Goal: Check status

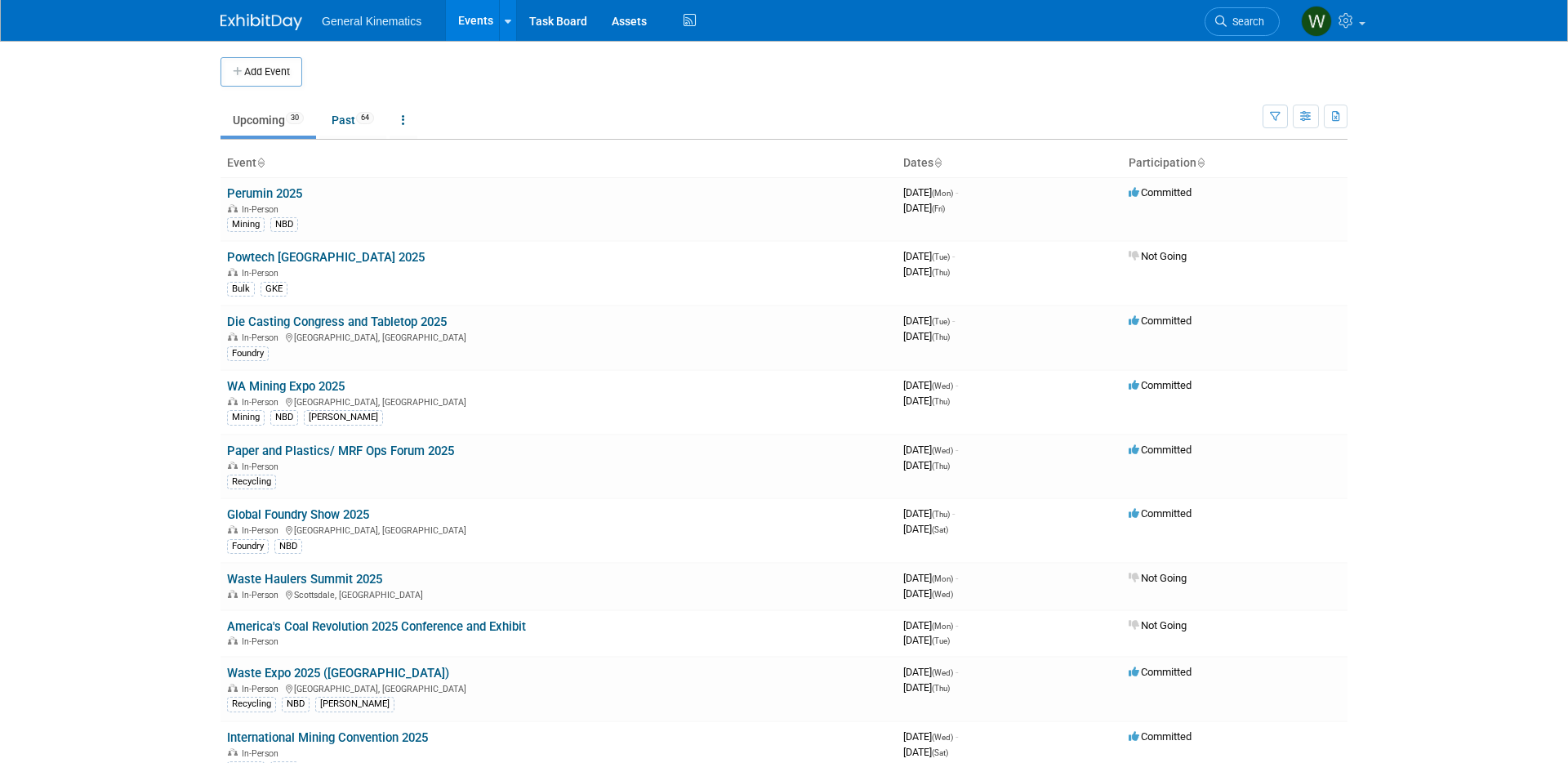
click at [252, 508] on link "Global Foundry Show 2025" at bounding box center [298, 515] width 142 height 15
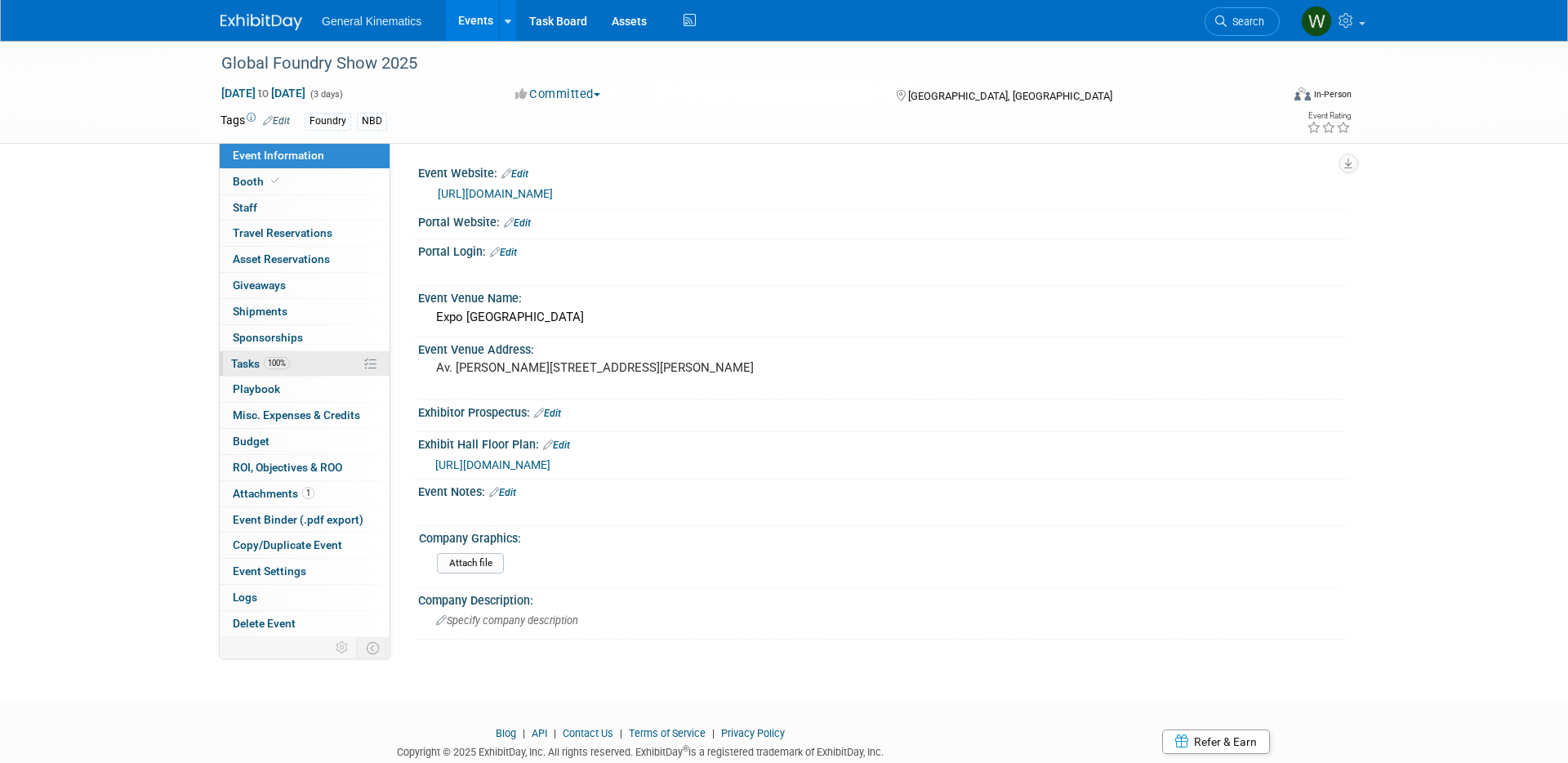
click at [265, 361] on span "100%" at bounding box center [277, 363] width 27 height 12
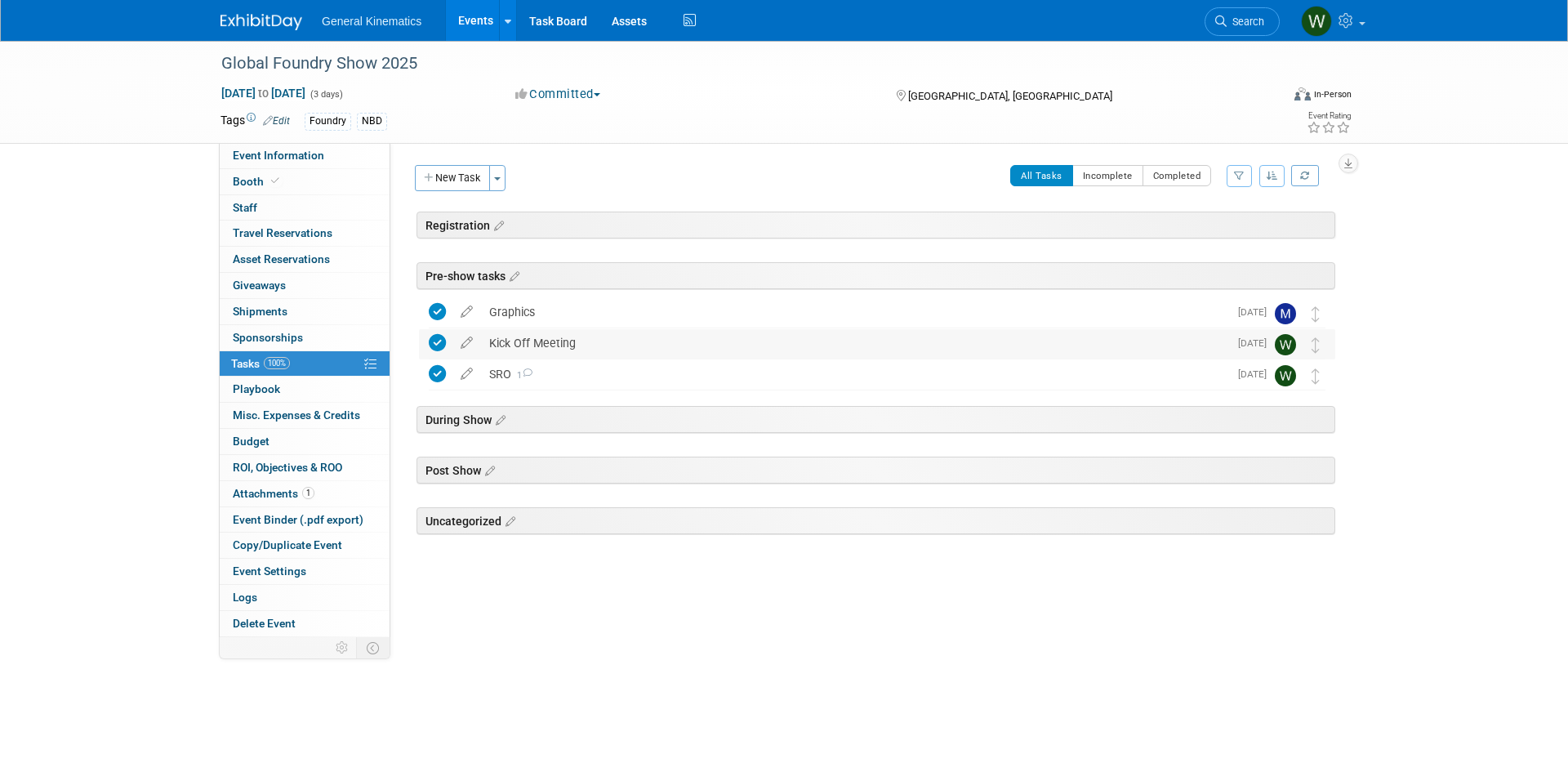
click at [515, 343] on div "Kick Off Meeting" at bounding box center [854, 343] width 747 height 27
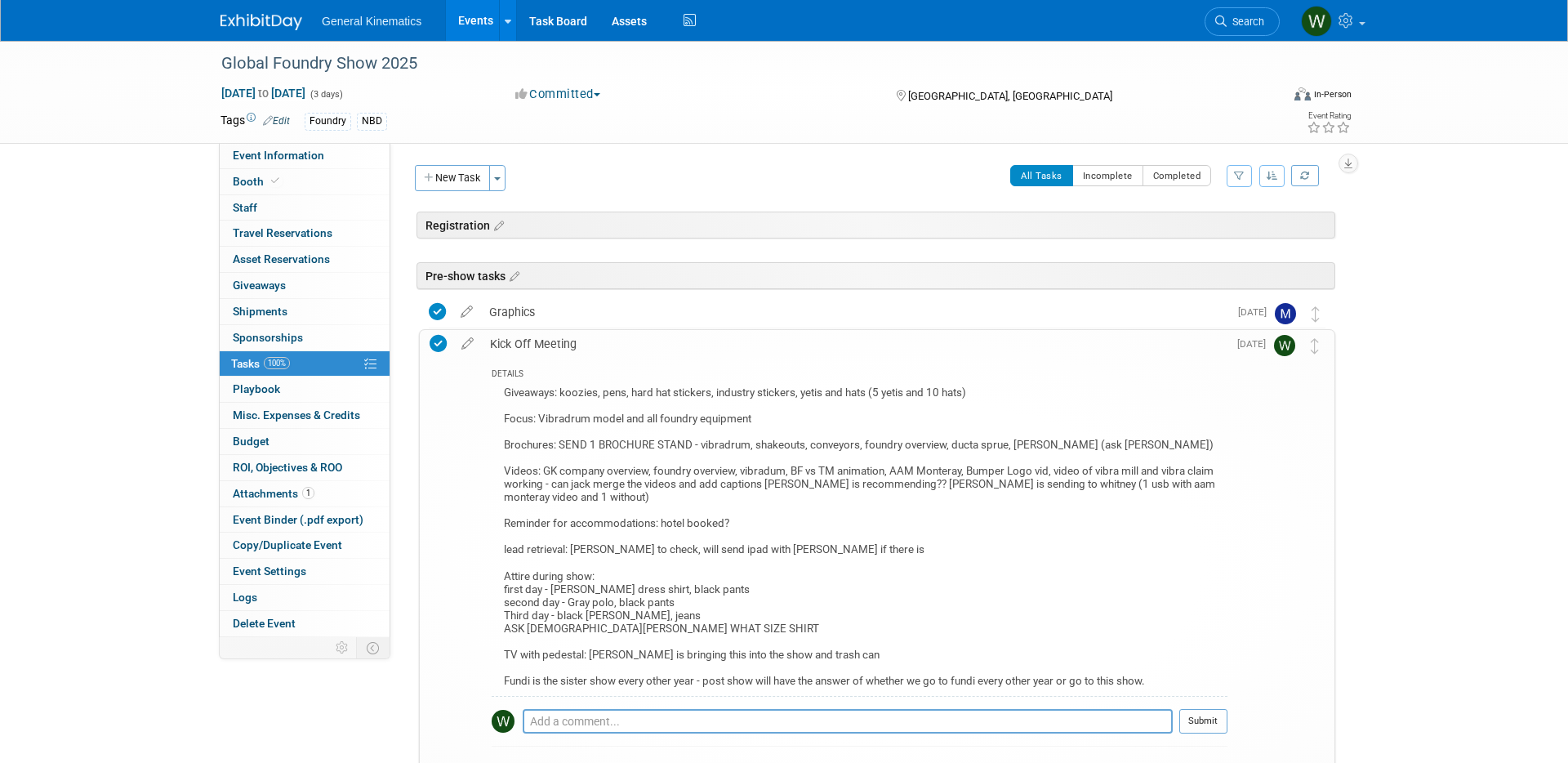
click at [551, 493] on div "Giveaways: koozies, pens, hard hat stickers, industry stickers, yetis and hats …" at bounding box center [860, 539] width 736 height 313
drag, startPoint x: 701, startPoint y: 444, endPoint x: 1059, endPoint y: 445, distance: 358.0
click at [1060, 445] on div "Giveaways: koozies, pens, hard hat stickers, industry stickers, yetis and hats …" at bounding box center [860, 539] width 736 height 313
copy div "vibradrum, shakeouts, conveyors, foundry overview, ducta sprue, vibra mills"
